Goal: Check status

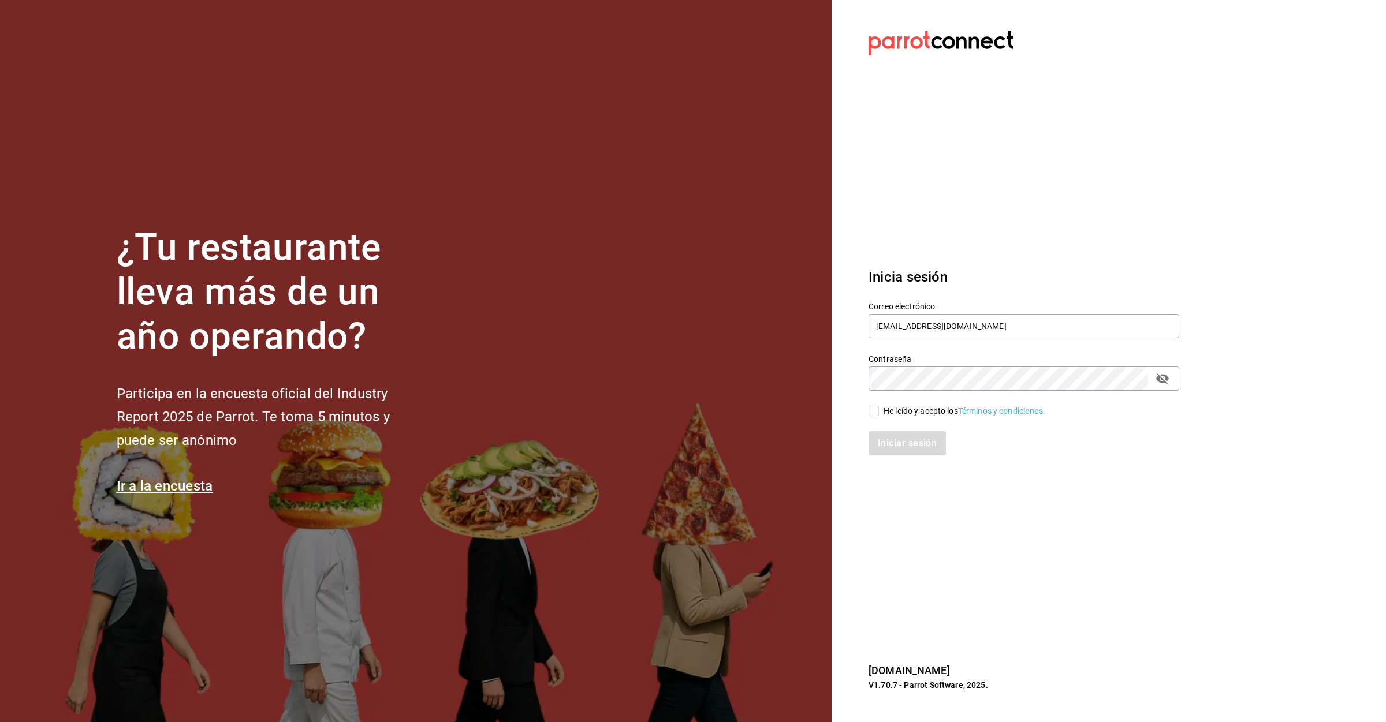
type input "[EMAIL_ADDRESS][DOMAIN_NAME]"
click at [872, 413] on input "He leído y acepto los Términos y condiciones." at bounding box center [874, 411] width 10 height 10
checkbox input "true"
click at [908, 446] on button "Iniciar sesión" at bounding box center [908, 443] width 79 height 24
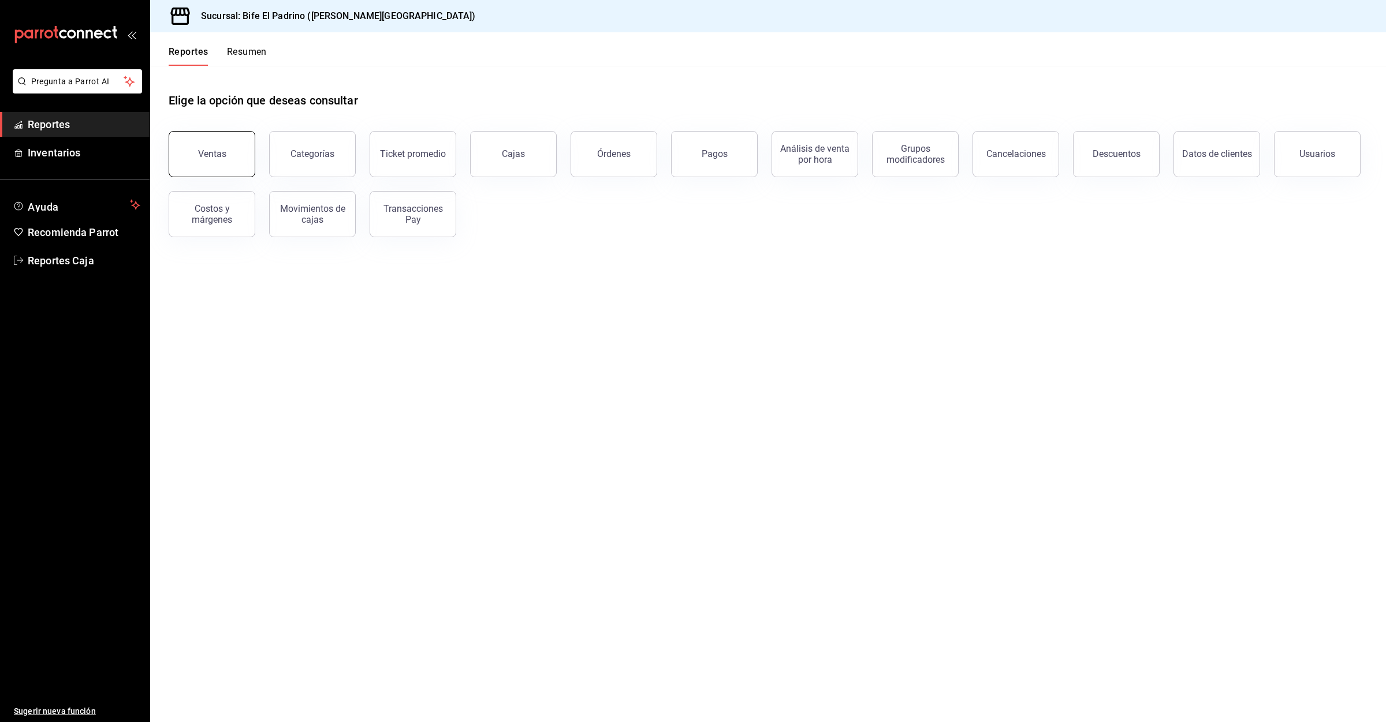
click at [212, 153] on div "Ventas" at bounding box center [212, 153] width 28 height 11
